Goal: Task Accomplishment & Management: Complete application form

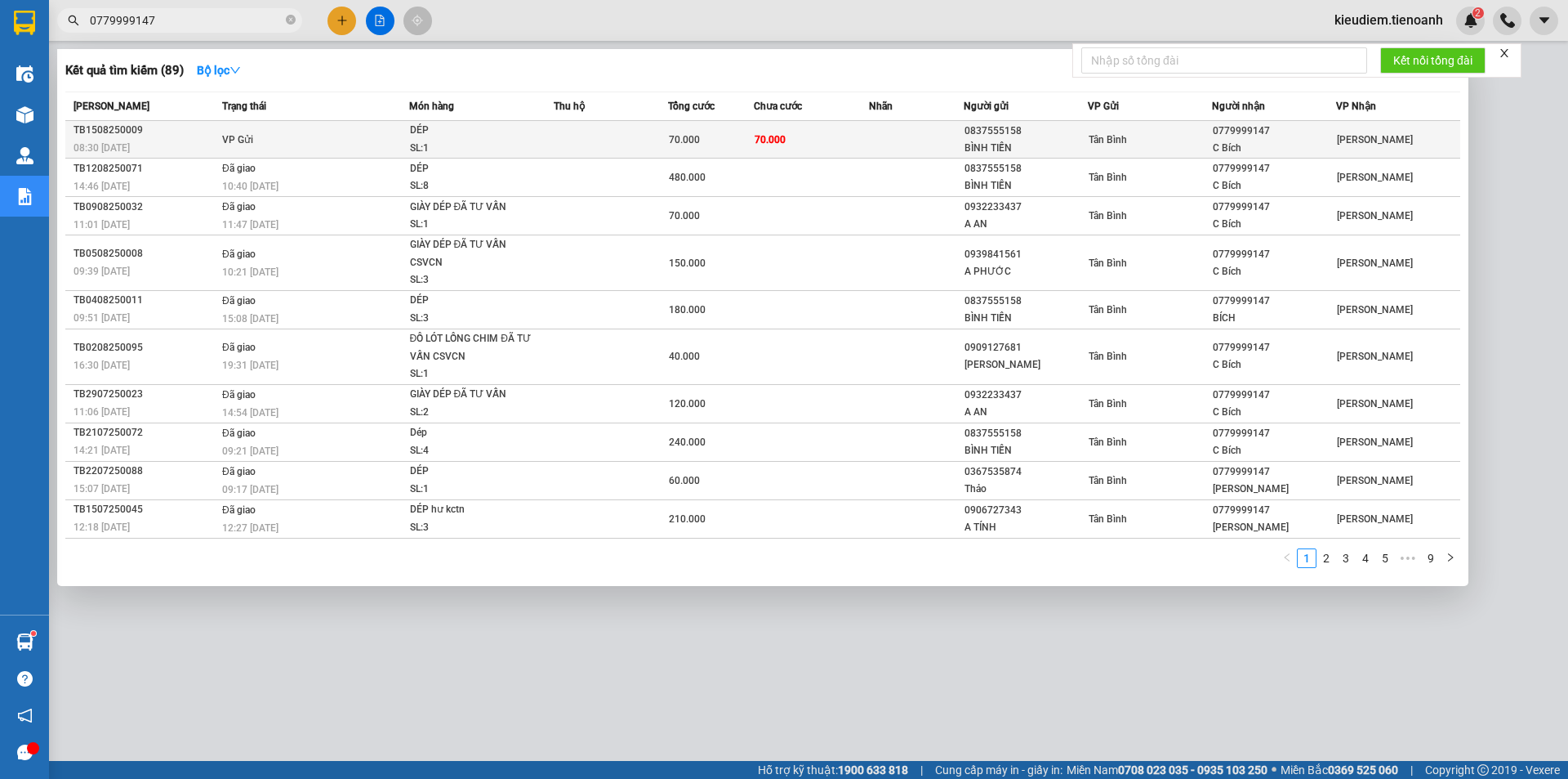
type input "0779999147"
click at [372, 139] on td "VP Gửi" at bounding box center [313, 140] width 191 height 38
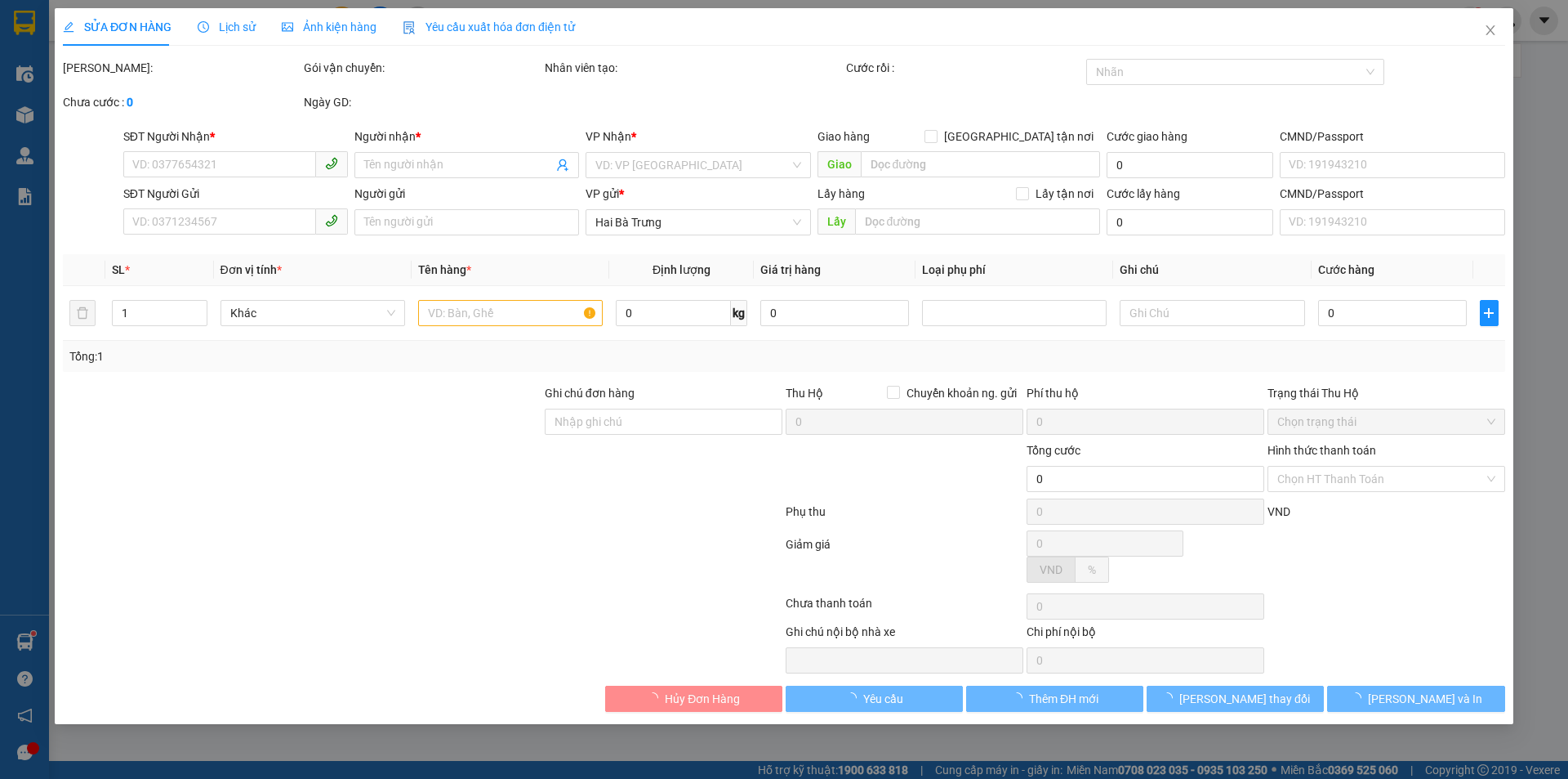
type input "0779999147"
type input "C Bích"
type input "0837555158"
type input "BÌNH TIẾN"
type input "70.000"
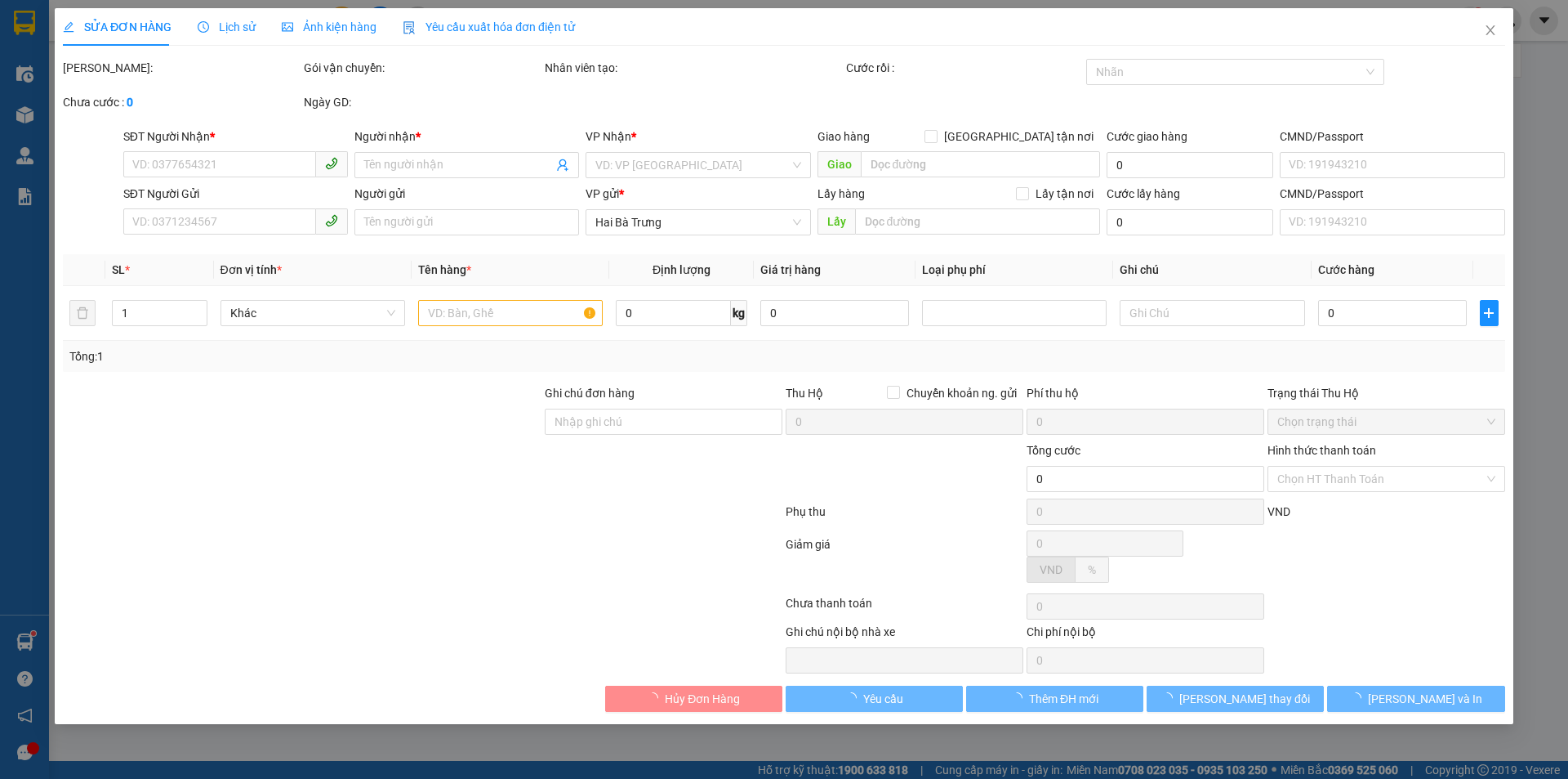
type input "70.000"
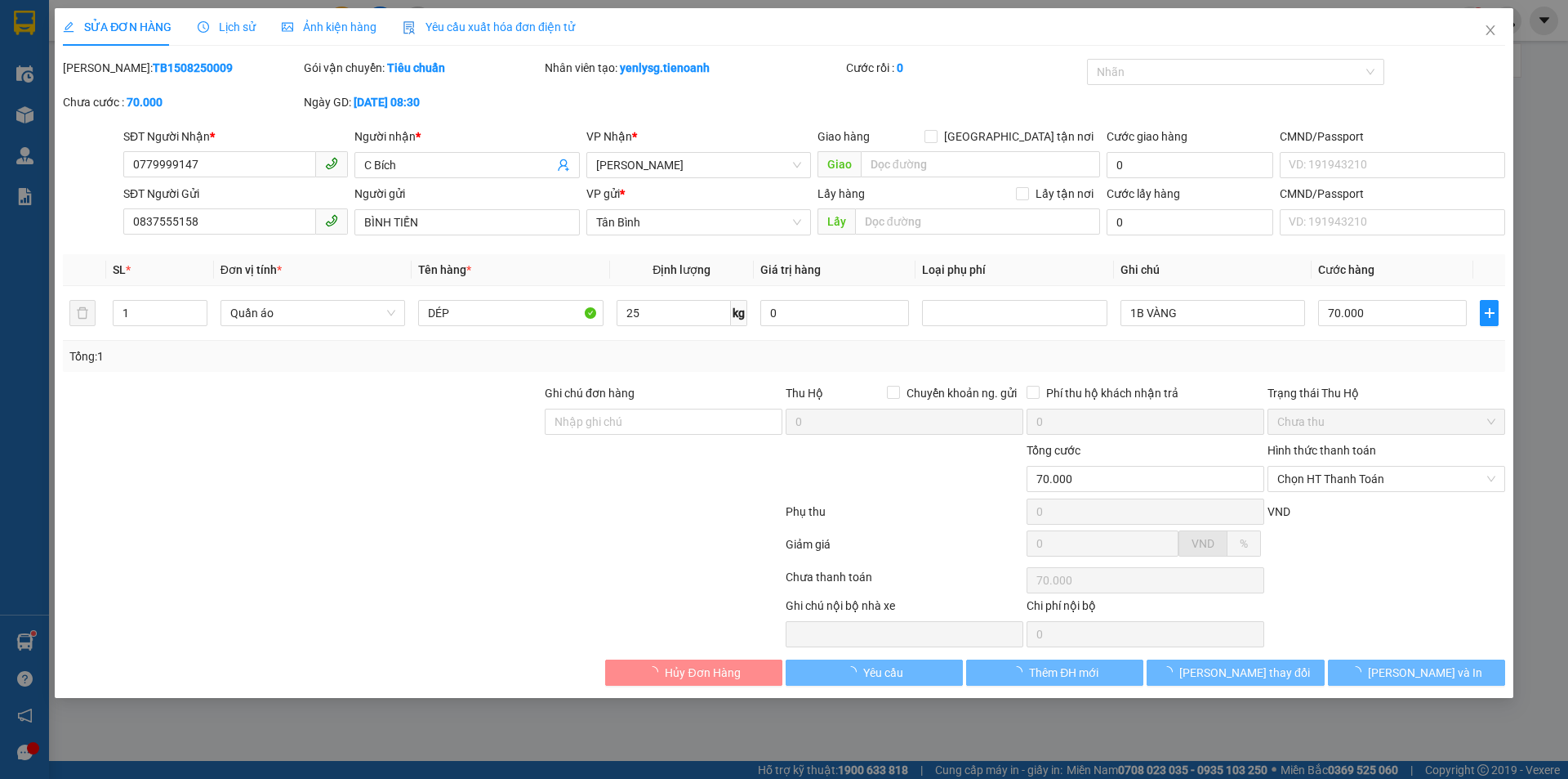
click at [217, 18] on div "Lịch sử" at bounding box center [227, 27] width 58 height 18
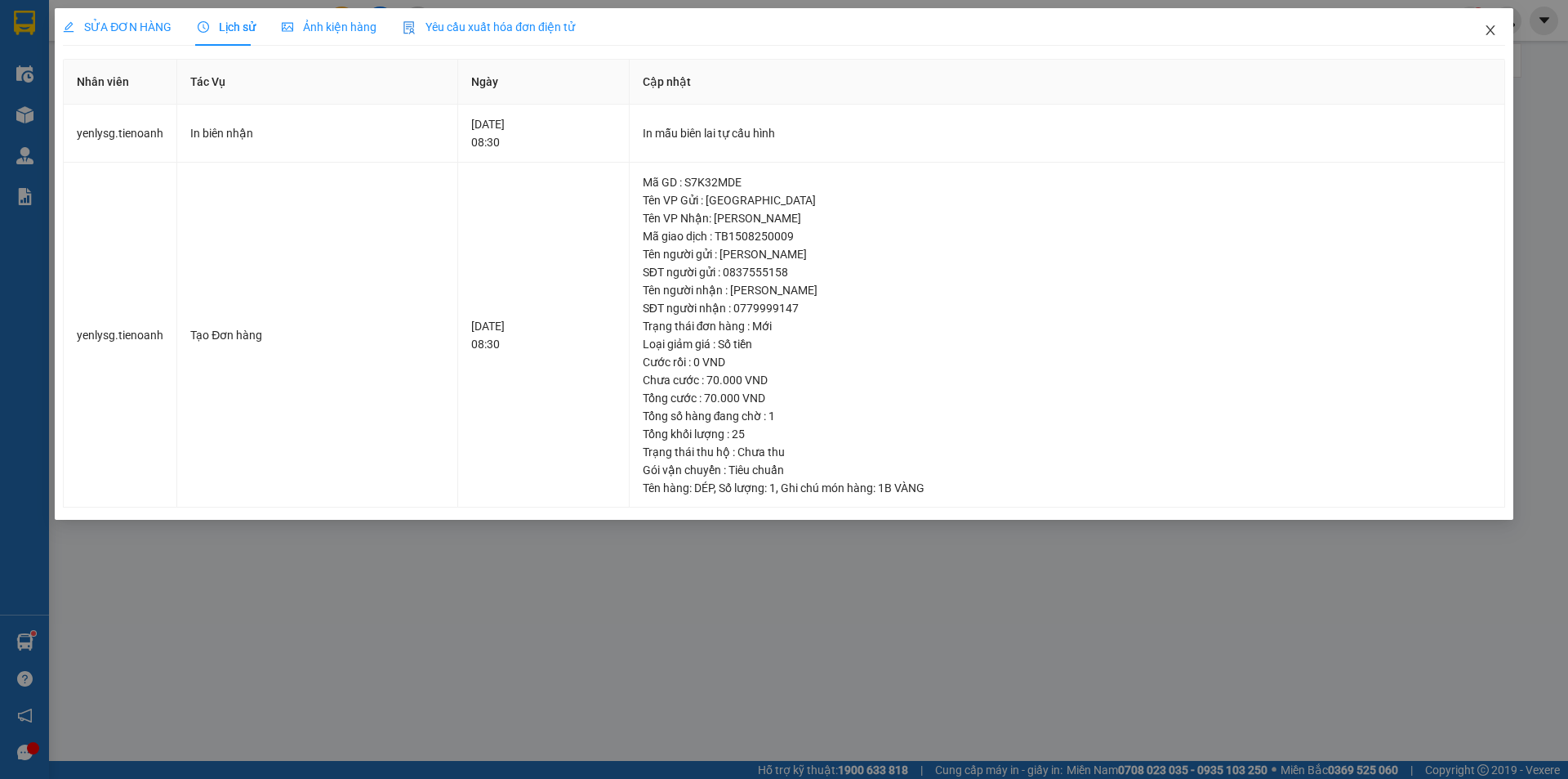
click at [1489, 34] on icon "close" at bounding box center [1490, 30] width 13 height 13
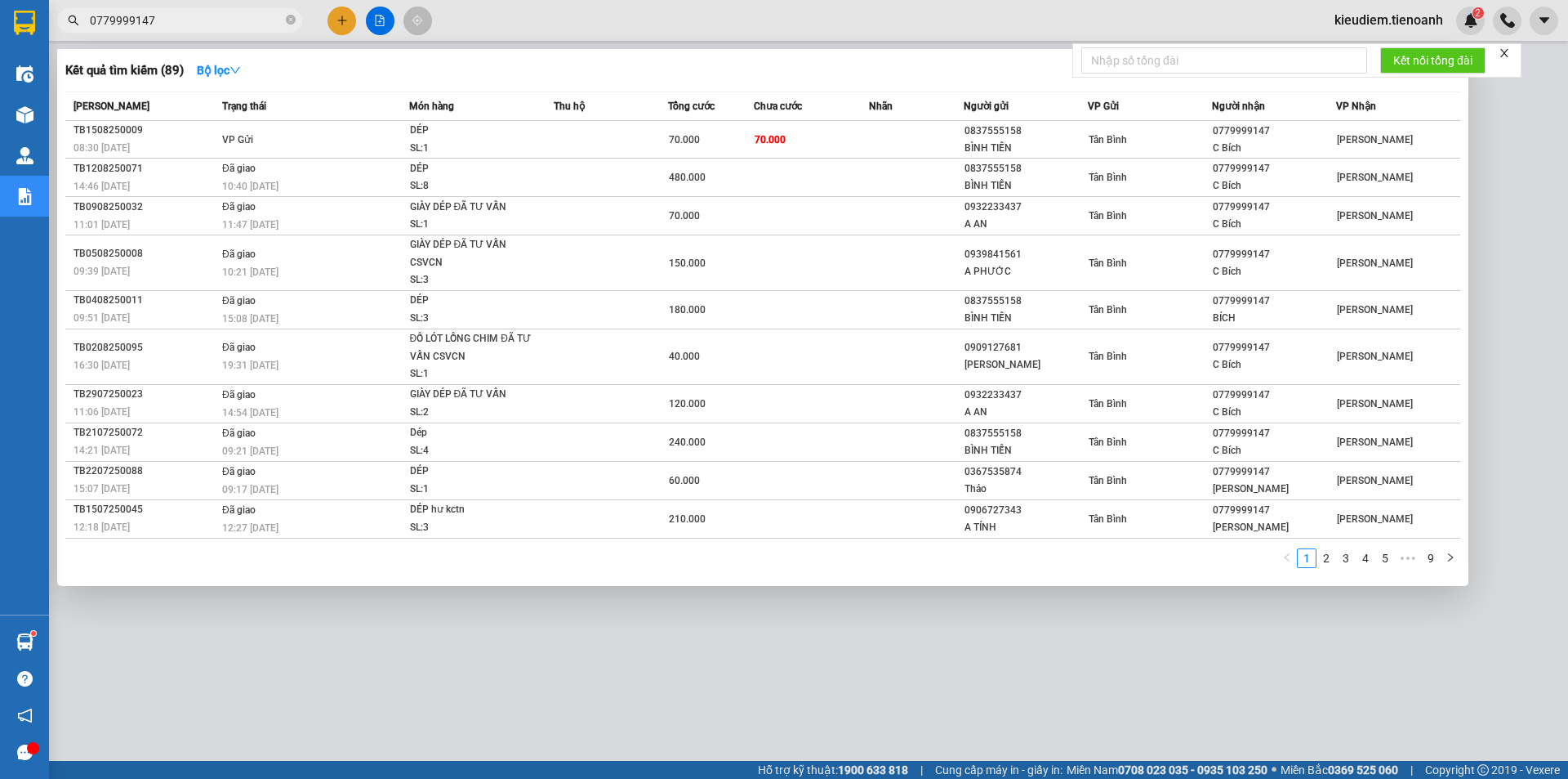
click at [242, 18] on input "0779999147" at bounding box center [186, 20] width 193 height 18
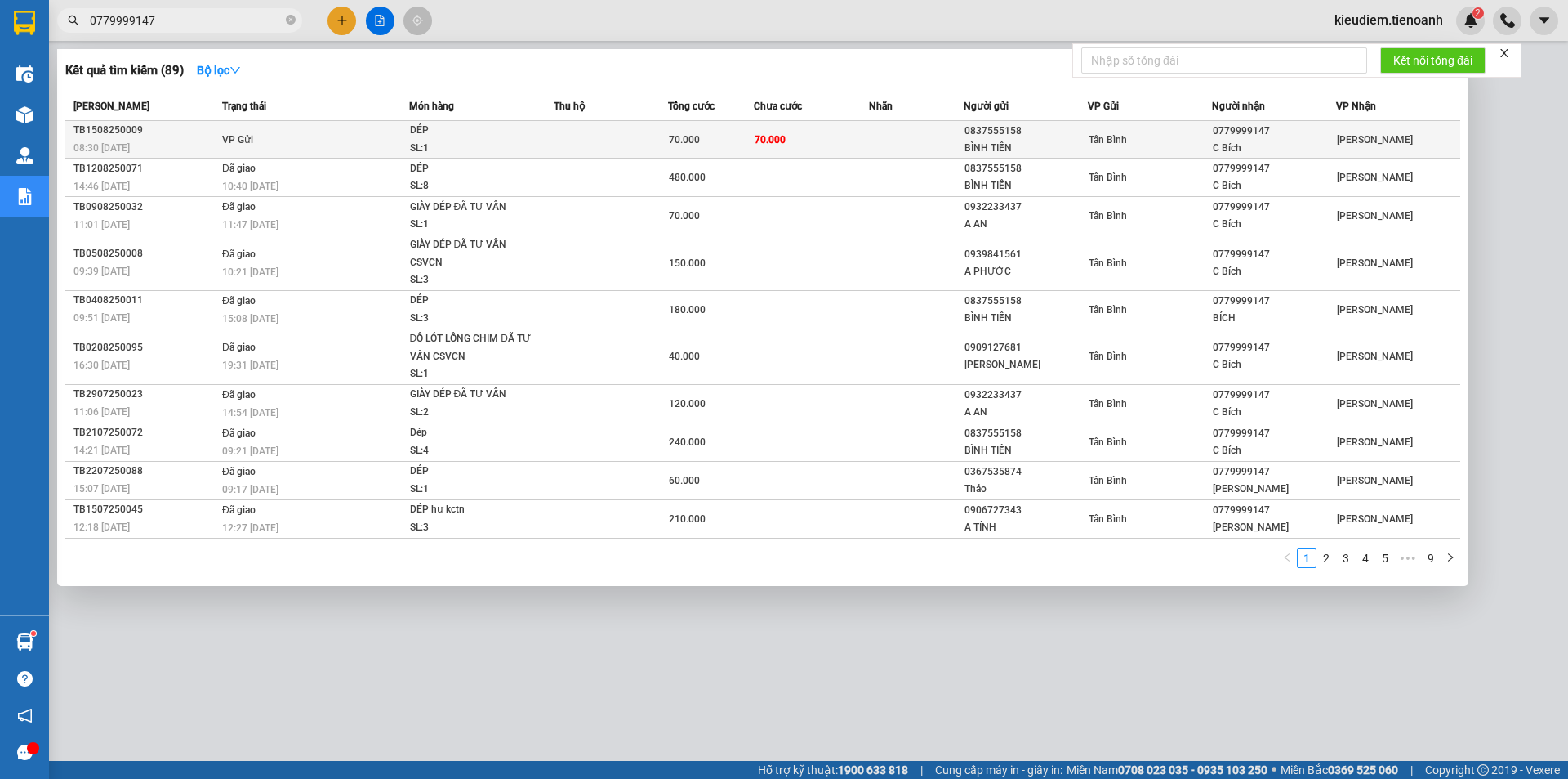
click at [279, 135] on td "VP Gửi" at bounding box center [313, 140] width 191 height 38
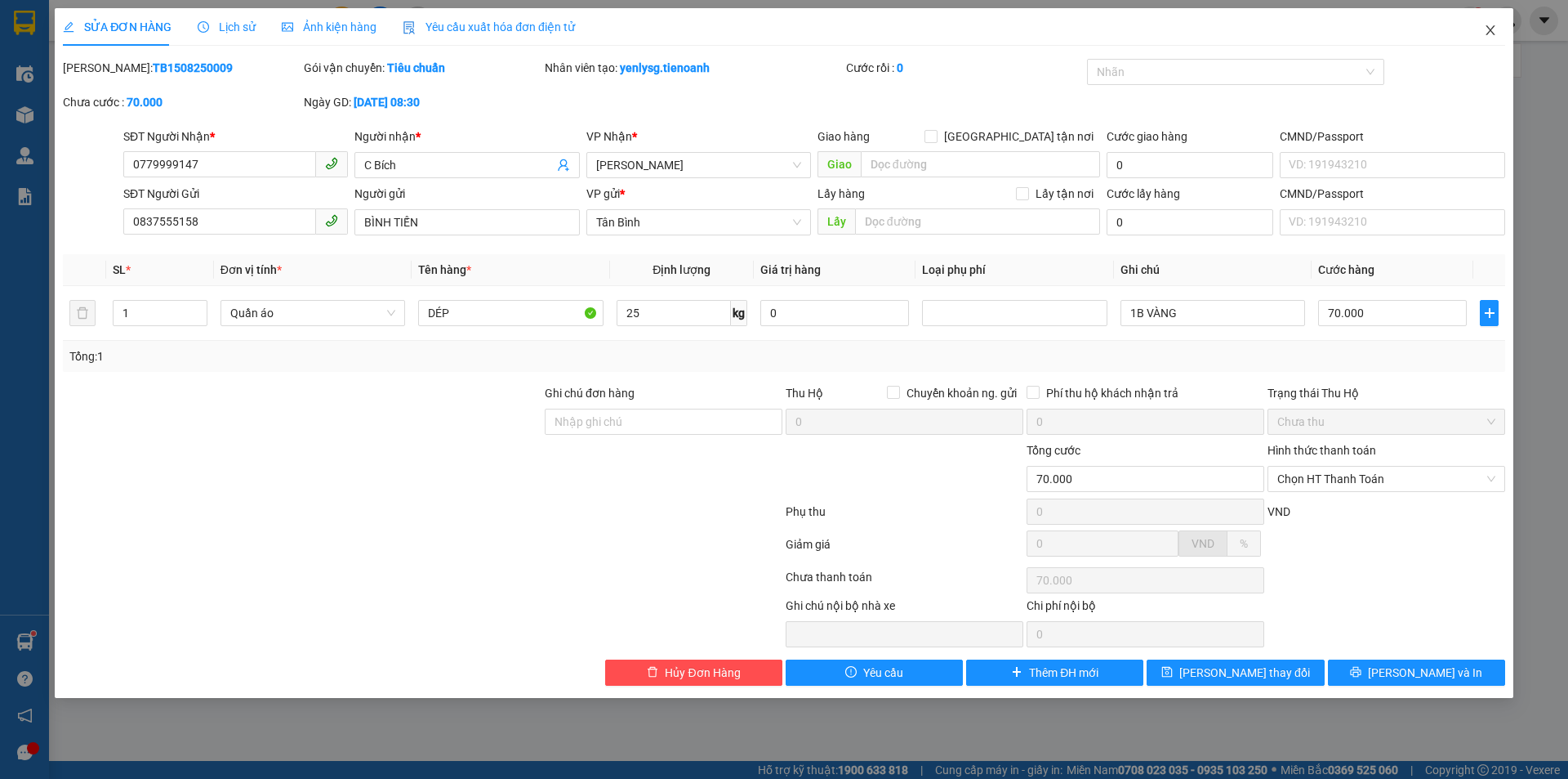
click at [1486, 31] on icon "close" at bounding box center [1490, 30] width 13 height 13
